Goal: Transaction & Acquisition: Purchase product/service

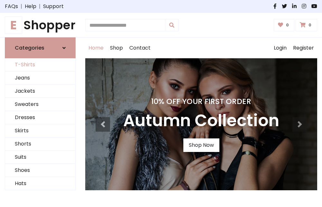
click at [40, 65] on link "T-Shirts" at bounding box center [40, 64] width 70 height 13
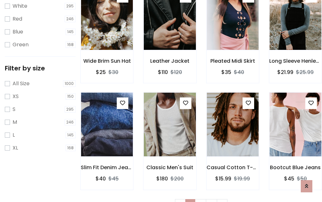
scroll to position [12, 0]
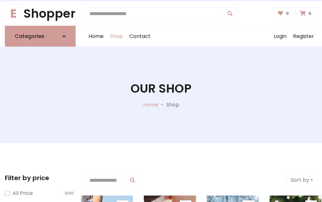
click at [161, 95] on h1 "Our Shop" at bounding box center [161, 88] width 61 height 14
click at [201, 36] on div "Home Shop Contact Log out Login Register" at bounding box center [201, 36] width 232 height 21
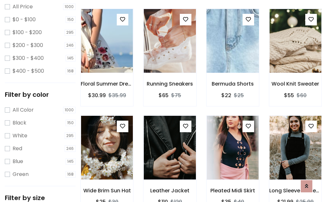
click at [233, 53] on img at bounding box center [233, 41] width 62 height 154
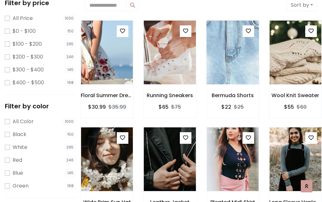
scroll to position [12, 0]
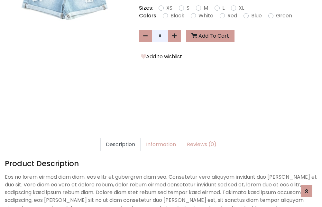
scroll to position [157, 0]
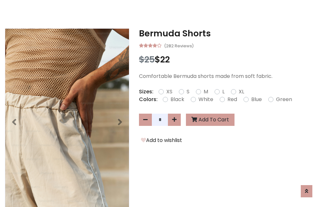
click at [228, 33] on h3 "Bermuda Shorts" at bounding box center [228, 33] width 178 height 10
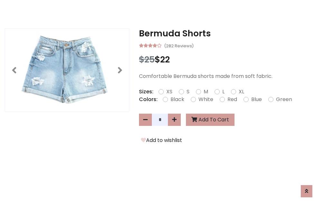
click at [228, 33] on h3 "Bermuda Shorts" at bounding box center [228, 33] width 178 height 10
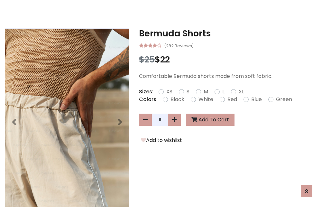
click at [228, 33] on h3 "Bermuda Shorts" at bounding box center [228, 33] width 178 height 10
